Goal: Task Accomplishment & Management: Use online tool/utility

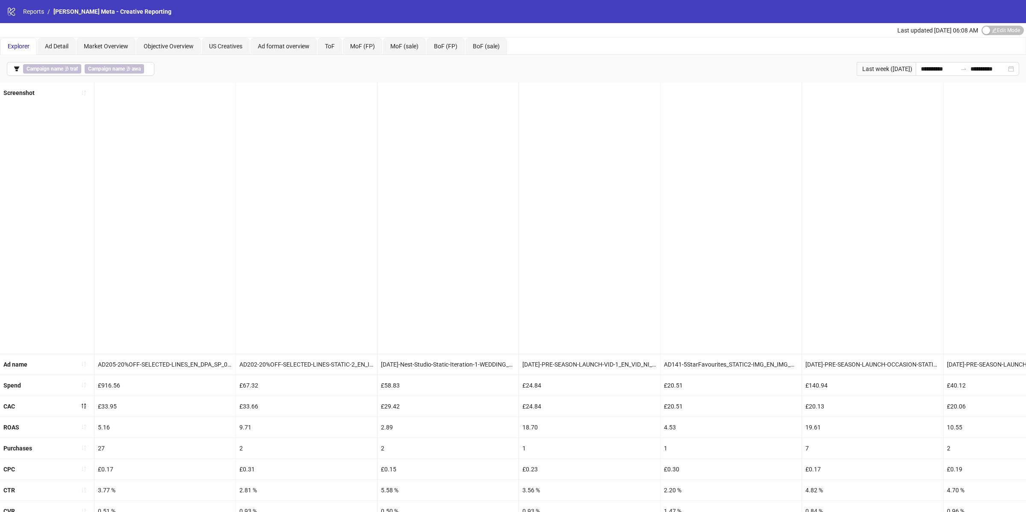
scroll to position [0, 1192]
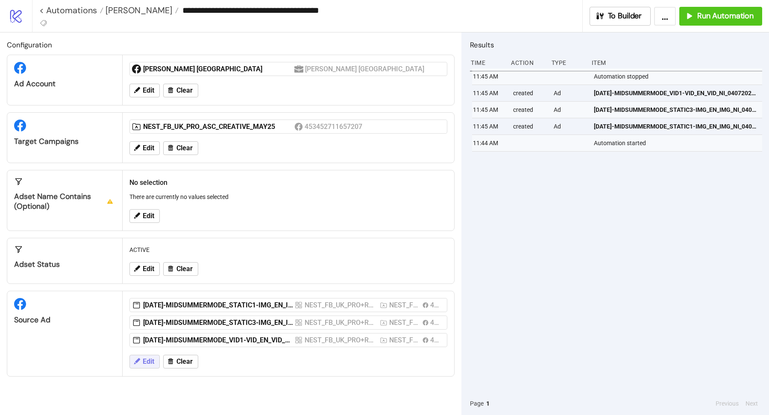
click at [150, 360] on span "Edit" at bounding box center [149, 362] width 12 height 8
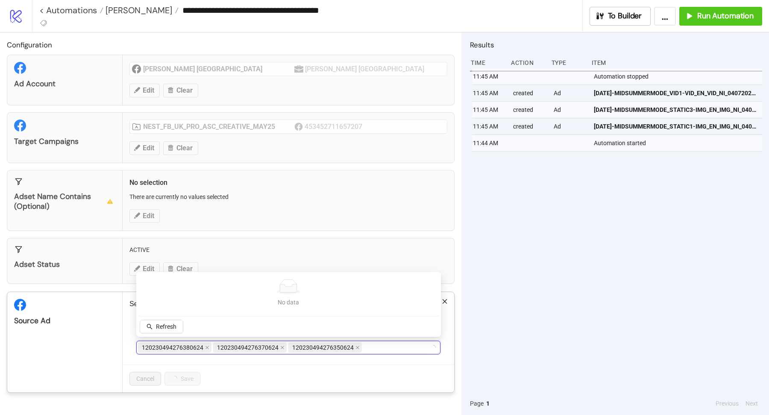
click at [364, 345] on input "Select ad ids from list" at bounding box center [365, 348] width 2 height 10
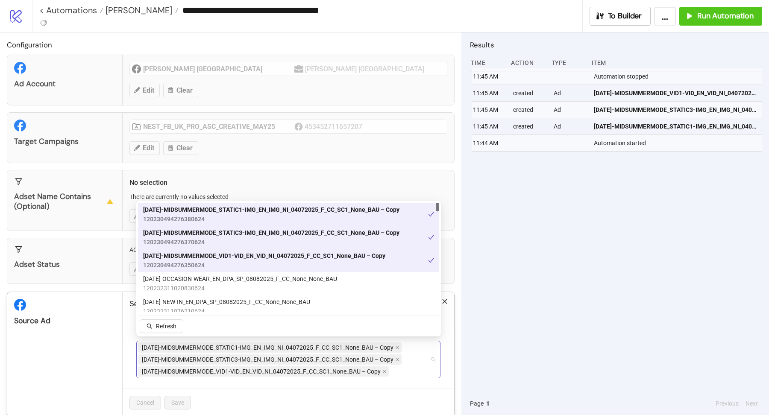
click at [416, 370] on div "AD148-MIDSUMMERMODE_STATIC1-IMG_EN_IMG_NI_04072025_F_CC_SC1_None_BAU – Copy AD1…" at bounding box center [284, 360] width 292 height 36
type input "*****"
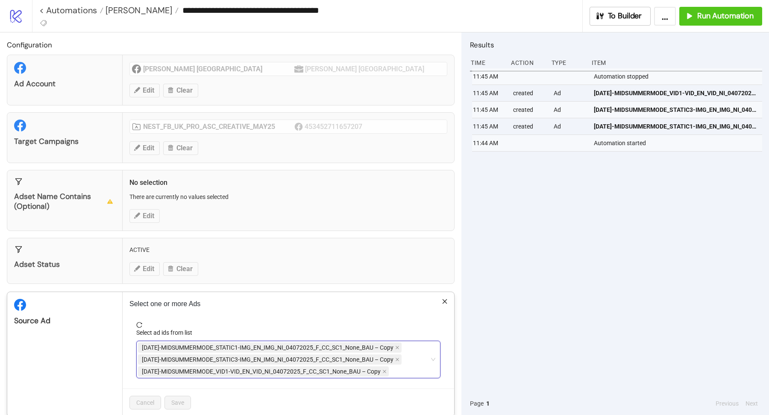
type input "*****"
click at [396, 364] on div "AD148-MIDSUMMERMODE_STATIC1-IMG_EN_IMG_NI_04072025_F_CC_SC1_None_BAU – Copy AD1…" at bounding box center [284, 360] width 292 height 36
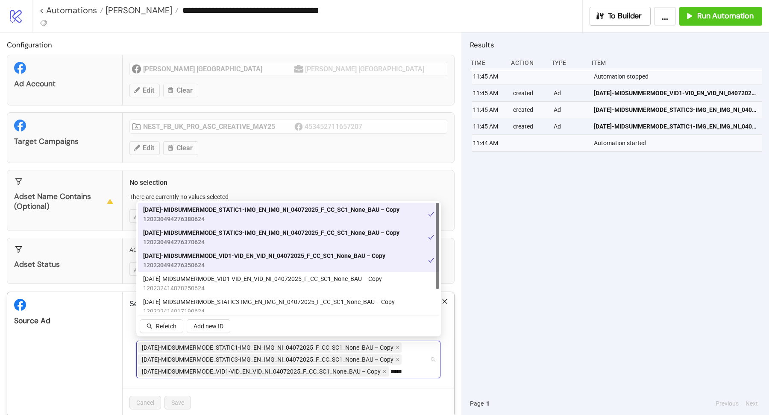
scroll to position [29, 0]
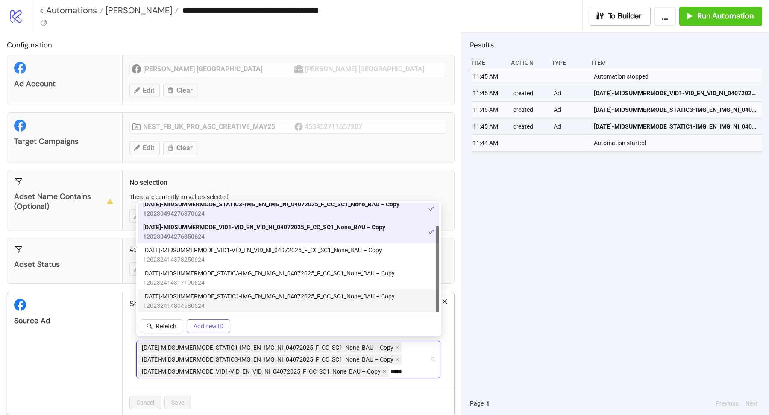
click at [188, 328] on button "Add new ID" at bounding box center [209, 327] width 44 height 14
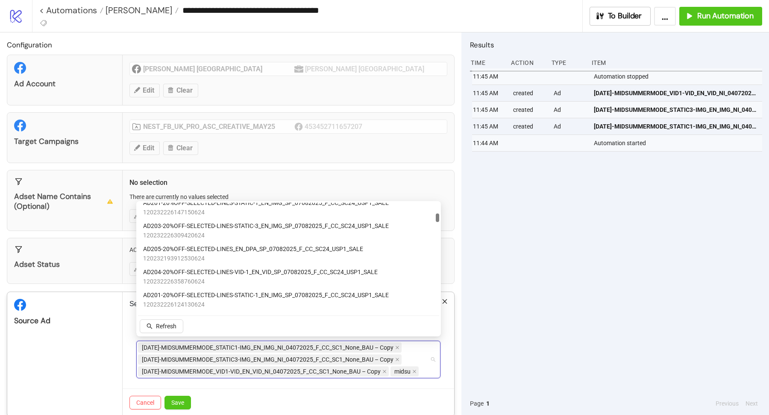
scroll to position [308, 0]
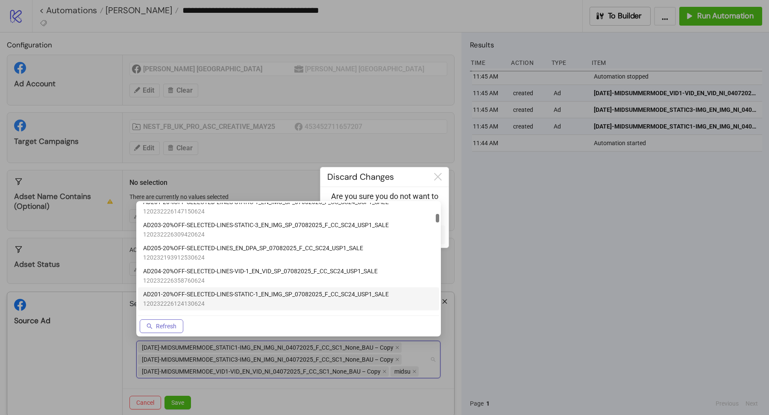
click at [172, 324] on span "Refresh" at bounding box center [166, 326] width 21 height 7
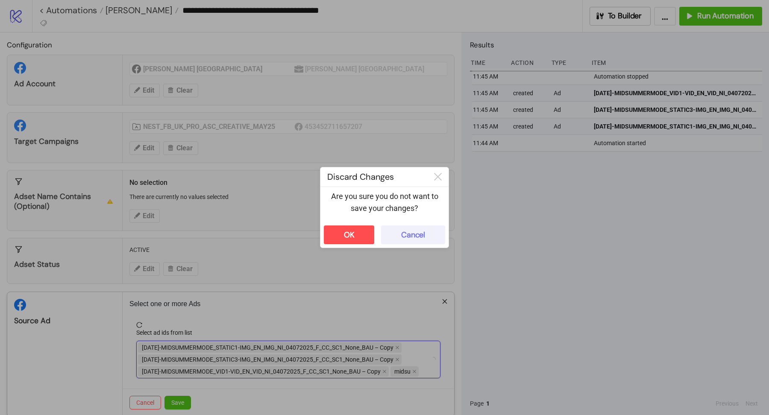
click at [417, 238] on div "Cancel" at bounding box center [413, 235] width 24 height 10
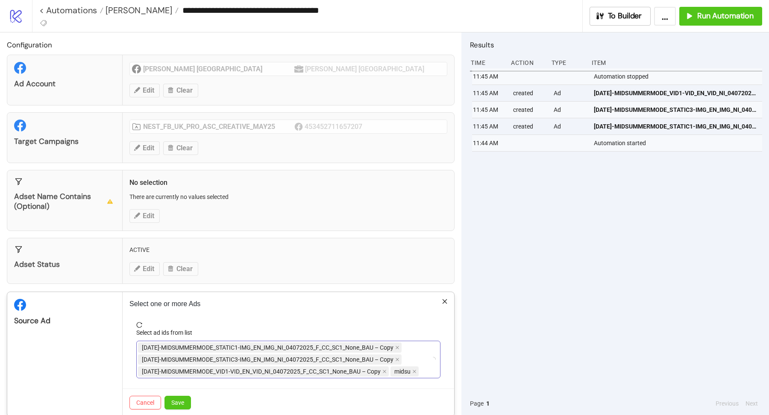
click at [427, 374] on div "AD148-MIDSUMMERMODE_STATIC1-IMG_EN_IMG_NI_04072025_F_CC_SC1_None_BAU – Copy AD1…" at bounding box center [284, 360] width 292 height 36
click at [414, 370] on icon "close" at bounding box center [414, 372] width 4 height 4
click at [410, 376] on form "Select ad ids from list AD148-MIDSUMMERMODE_STATIC1-IMG_EN_IMG_NI_04072025_F_CC…" at bounding box center [288, 355] width 318 height 67
click at [407, 373] on div "AD148-MIDSUMMERMODE_STATIC1-IMG_EN_IMG_NI_04072025_F_CC_SC1_None_BAU – Copy AD1…" at bounding box center [284, 360] width 292 height 36
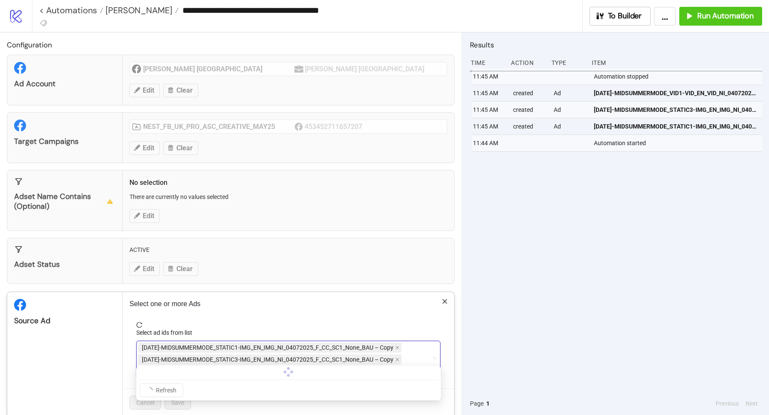
scroll to position [11, 0]
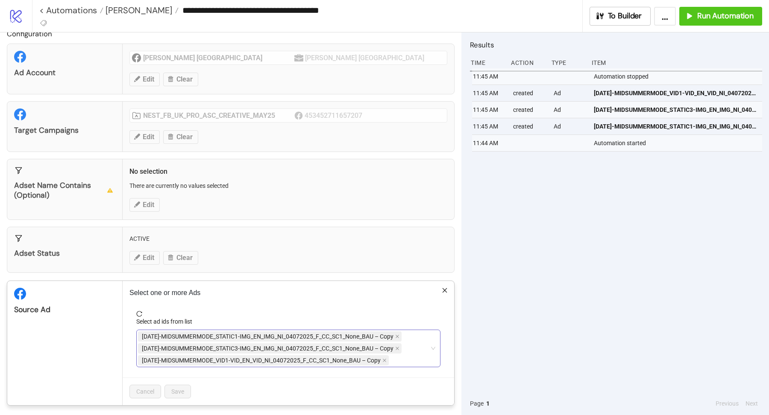
click at [423, 350] on div "AD148-MIDSUMMERMODE_STATIC1-IMG_EN_IMG_NI_04072025_F_CC_SC1_None_BAU – Copy AD1…" at bounding box center [284, 349] width 292 height 36
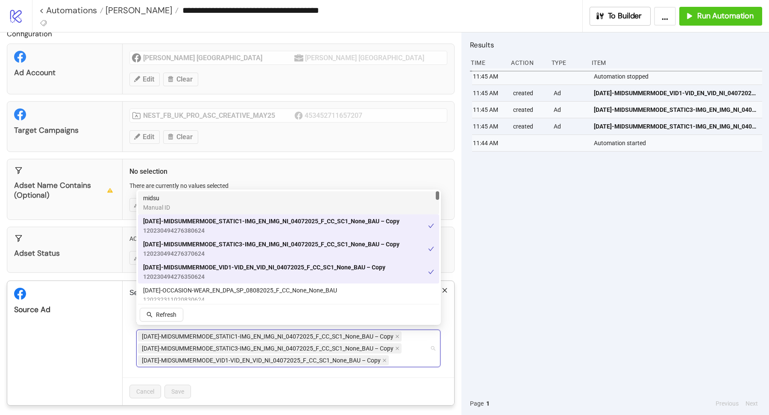
paste input "**********"
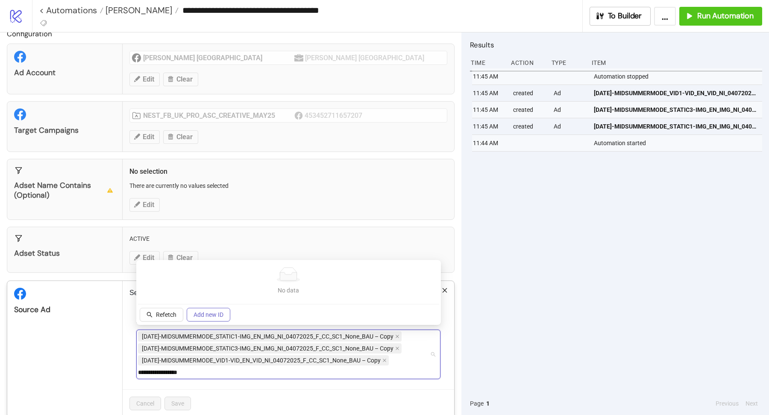
type input "**********"
click at [211, 311] on button "Add new ID" at bounding box center [209, 315] width 44 height 14
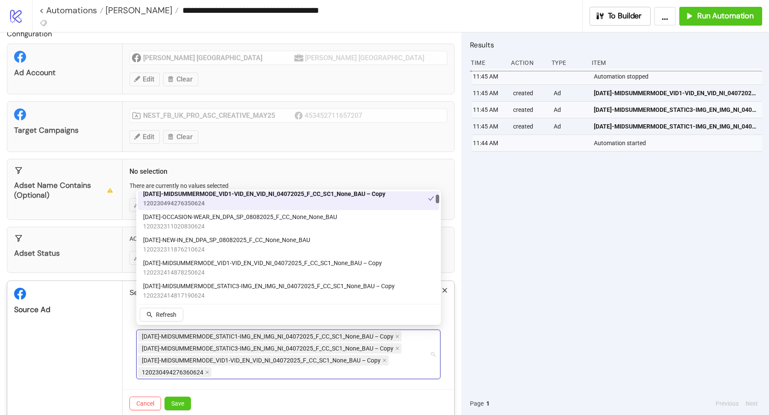
scroll to position [97, 0]
click at [222, 368] on div "AD148-MIDSUMMERMODE_STATIC1-IMG_EN_IMG_NI_04072025_F_CC_SC1_None_BAU – Copy AD1…" at bounding box center [284, 355] width 292 height 48
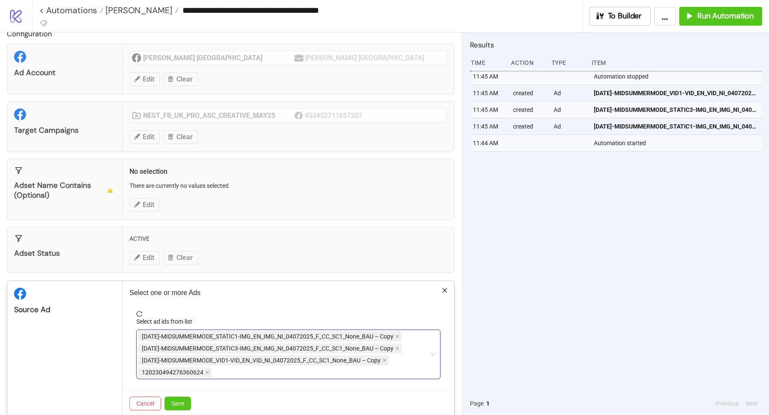
paste input "**********"
type input "**********"
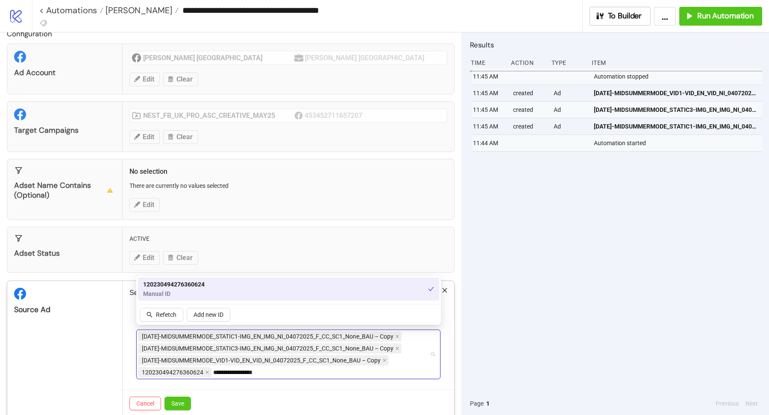
click at [204, 283] on span "120230494276360624" at bounding box center [174, 284] width 62 height 9
click at [204, 283] on div "120230494276360624 Manual ID" at bounding box center [288, 289] width 291 height 19
click at [188, 402] on button "Save" at bounding box center [178, 404] width 26 height 14
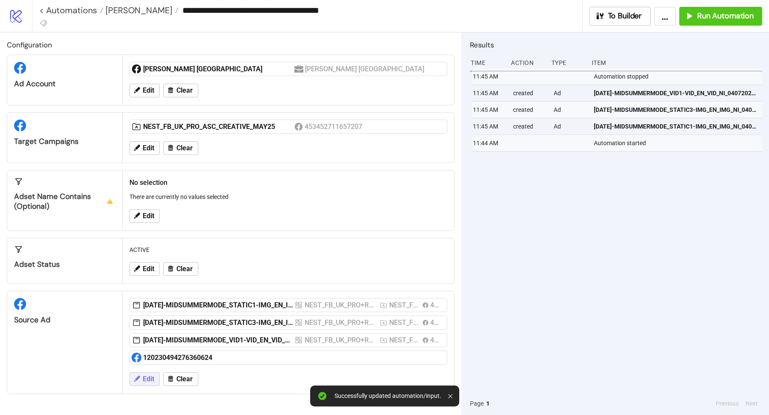
click at [145, 376] on span "Edit" at bounding box center [149, 380] width 12 height 8
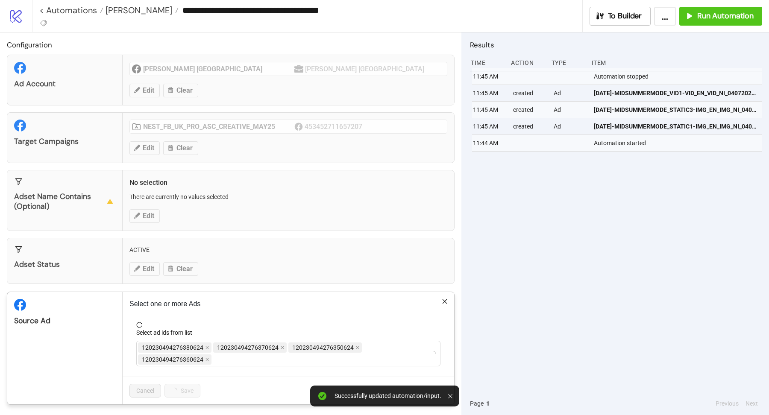
click at [251, 367] on form "Select ad ids from list 120230494276380624 120230494276370624 12023049427635062…" at bounding box center [288, 349] width 318 height 55
click at [249, 361] on div "120230494276380624 120230494276370624 120230494276350624 120230494276360624" at bounding box center [284, 354] width 292 height 24
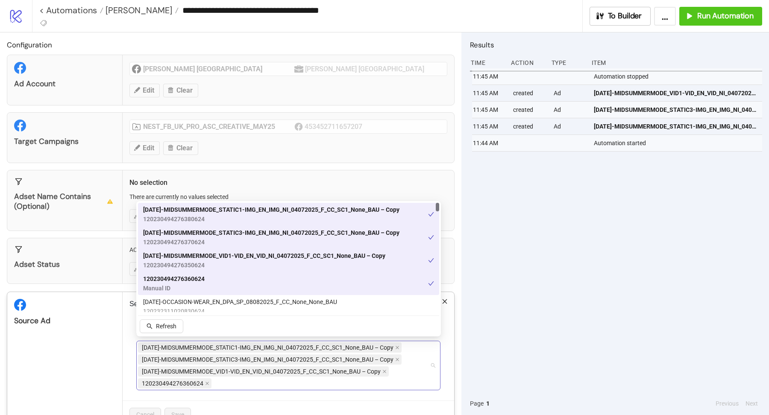
click at [215, 383] on div "AD148-MIDSUMMERMODE_STATIC1-IMG_EN_IMG_NI_04072025_F_CC_SC1_None_BAU – Copy AD1…" at bounding box center [284, 366] width 292 height 48
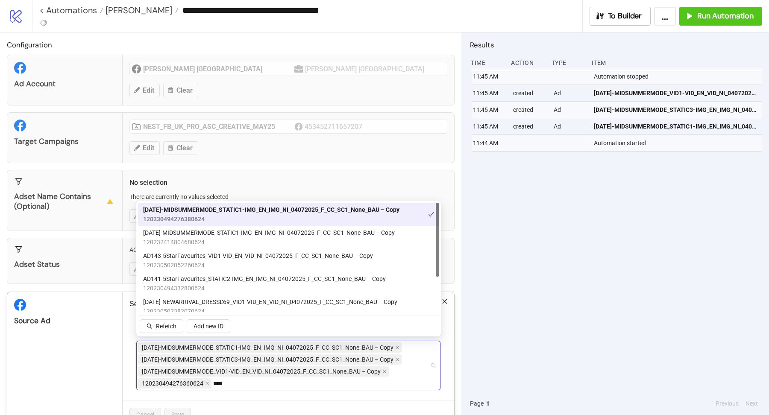
type input "*****"
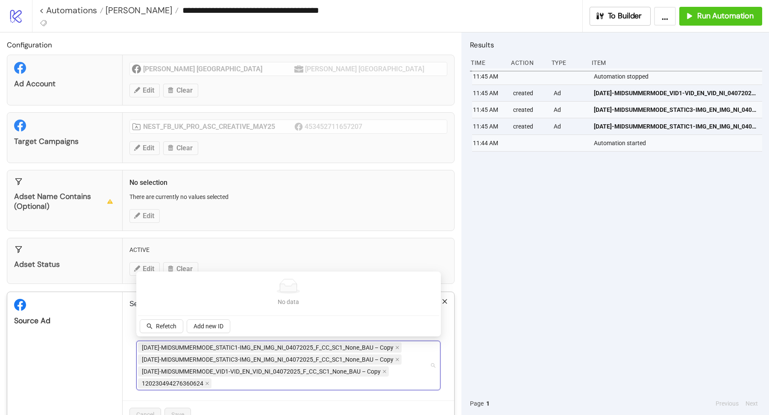
click at [100, 353] on div "Source Ad" at bounding box center [64, 360] width 115 height 136
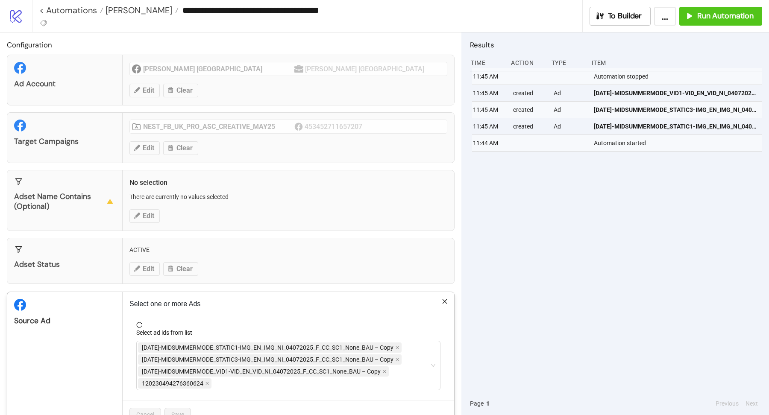
click at [198, 396] on form "Select ad ids from list AD148-MIDSUMMERMODE_STATIC1-IMG_EN_IMG_NI_04072025_F_CC…" at bounding box center [288, 361] width 318 height 79
click at [100, 353] on div "**********" at bounding box center [384, 207] width 769 height 415
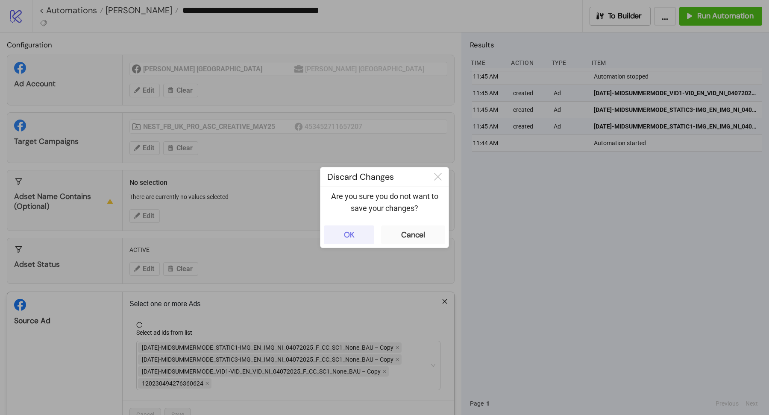
click at [354, 239] on button "OK" at bounding box center [349, 235] width 50 height 19
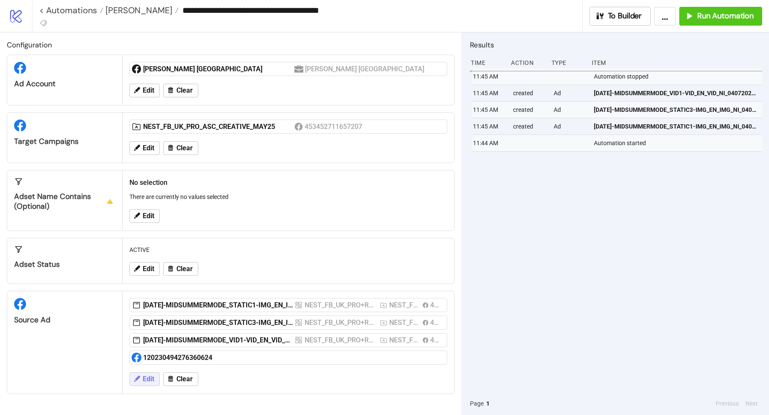
click at [147, 378] on span "Edit" at bounding box center [149, 380] width 12 height 8
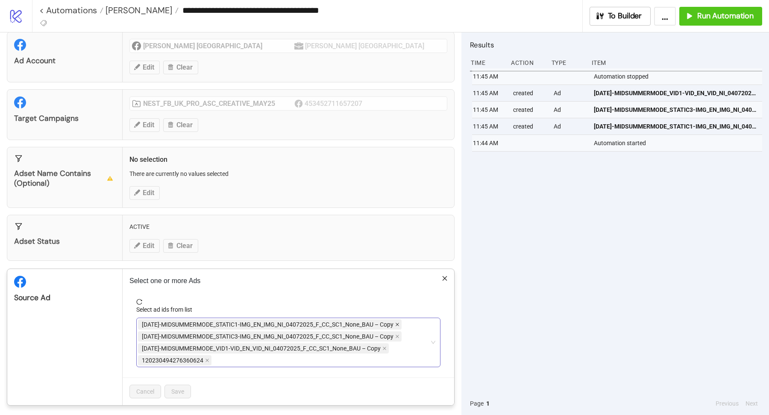
click at [398, 320] on span at bounding box center [397, 324] width 4 height 9
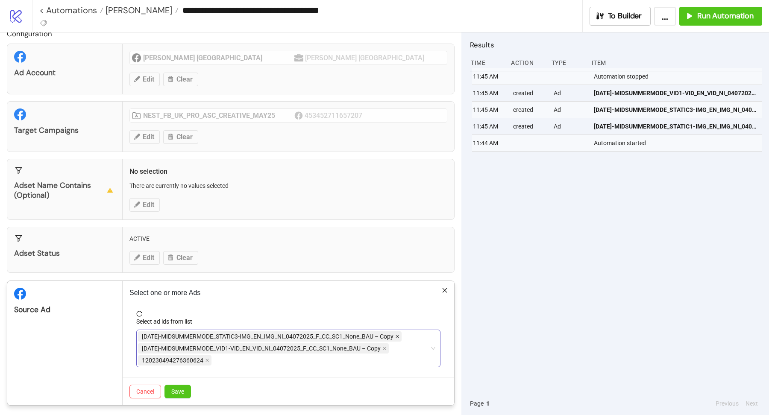
click at [398, 335] on icon "close" at bounding box center [397, 337] width 4 height 4
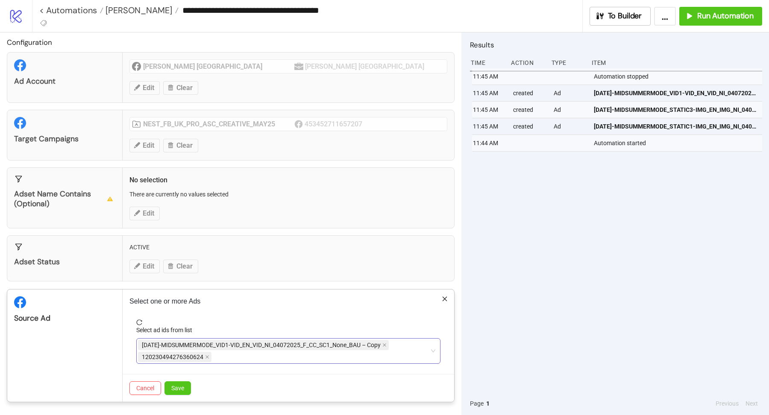
scroll to position [0, 0]
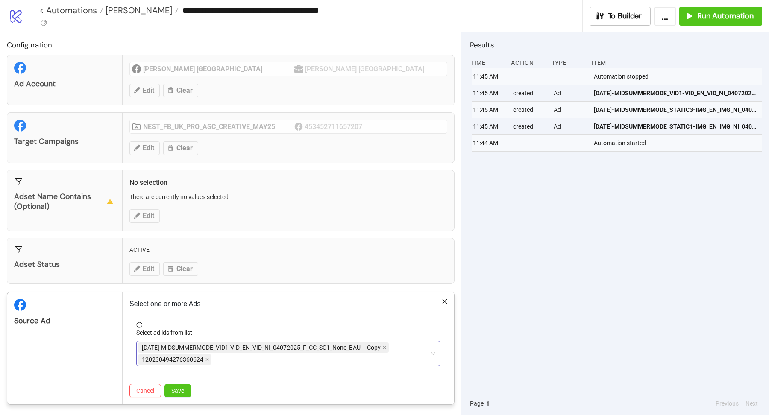
click at [389, 343] on span "AD151-MIDSUMMERMODE_VID1-VID_EN_VID_NI_04072025_F_CC_SC1_None_BAU – Copy" at bounding box center [263, 348] width 251 height 10
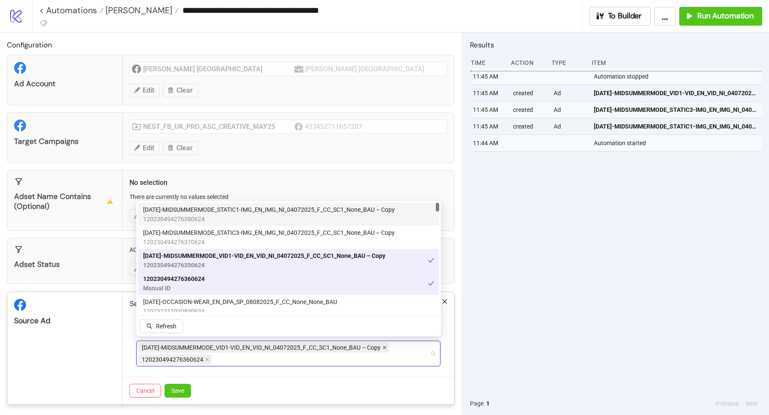
click at [385, 346] on icon "close" at bounding box center [385, 348] width 4 height 4
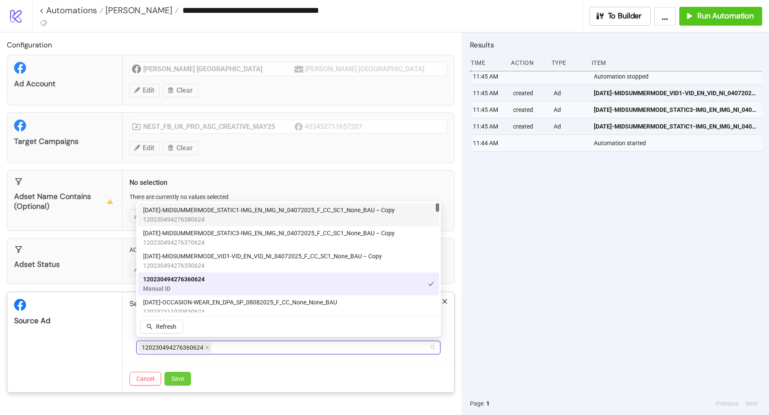
click at [178, 380] on button "Save" at bounding box center [178, 379] width 26 height 14
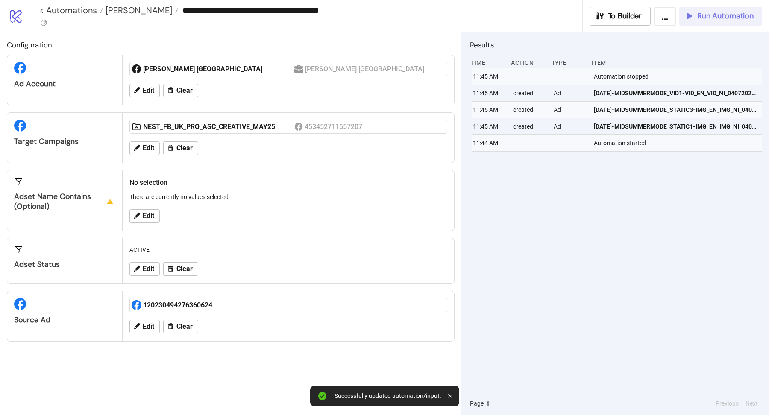
click at [702, 19] on span "Run Automation" at bounding box center [726, 16] width 56 height 10
